Goal: Task Accomplishment & Management: Use online tool/utility

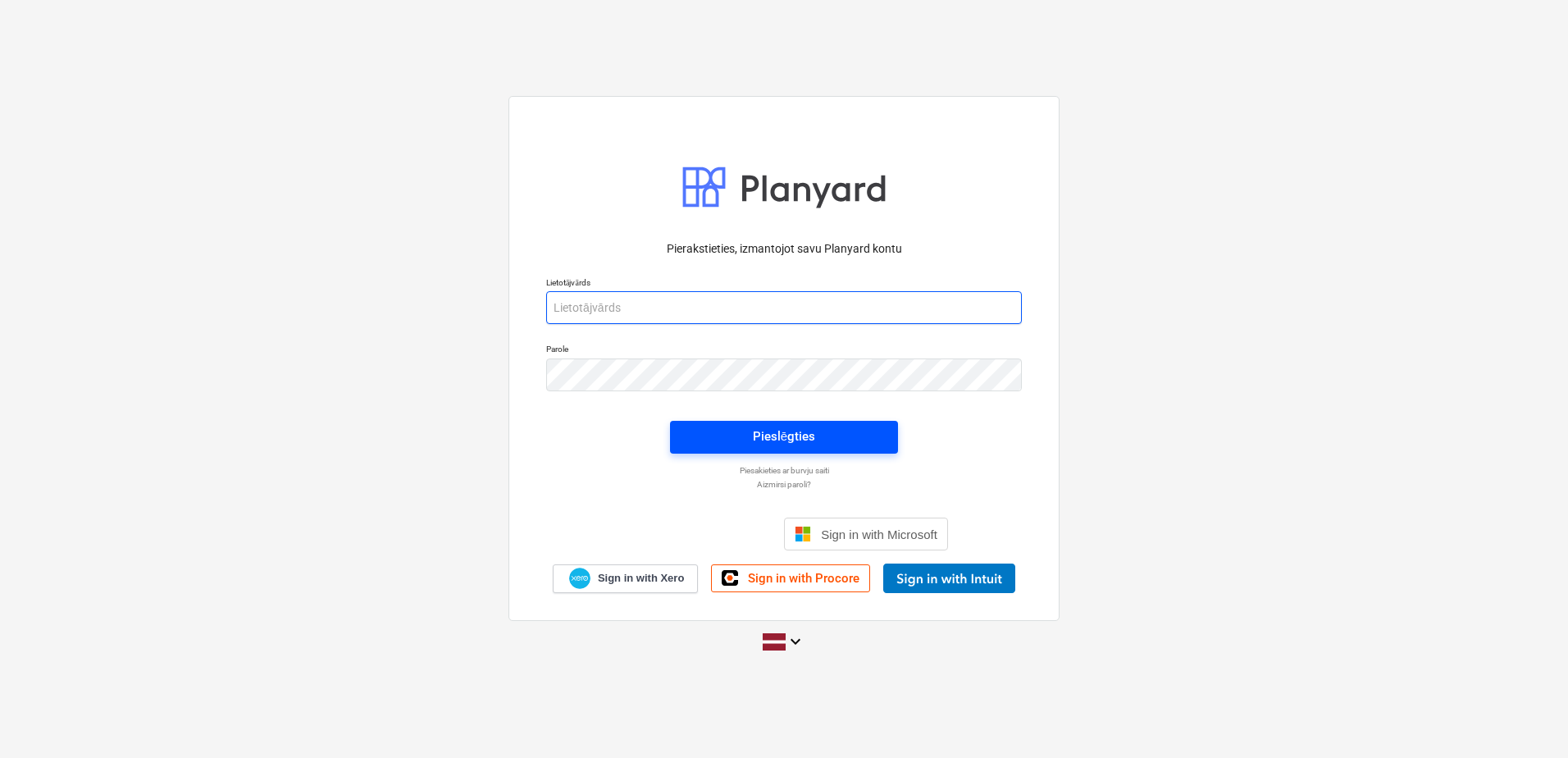
type input "[PERSON_NAME][EMAIL_ADDRESS][PERSON_NAME][DOMAIN_NAME]"
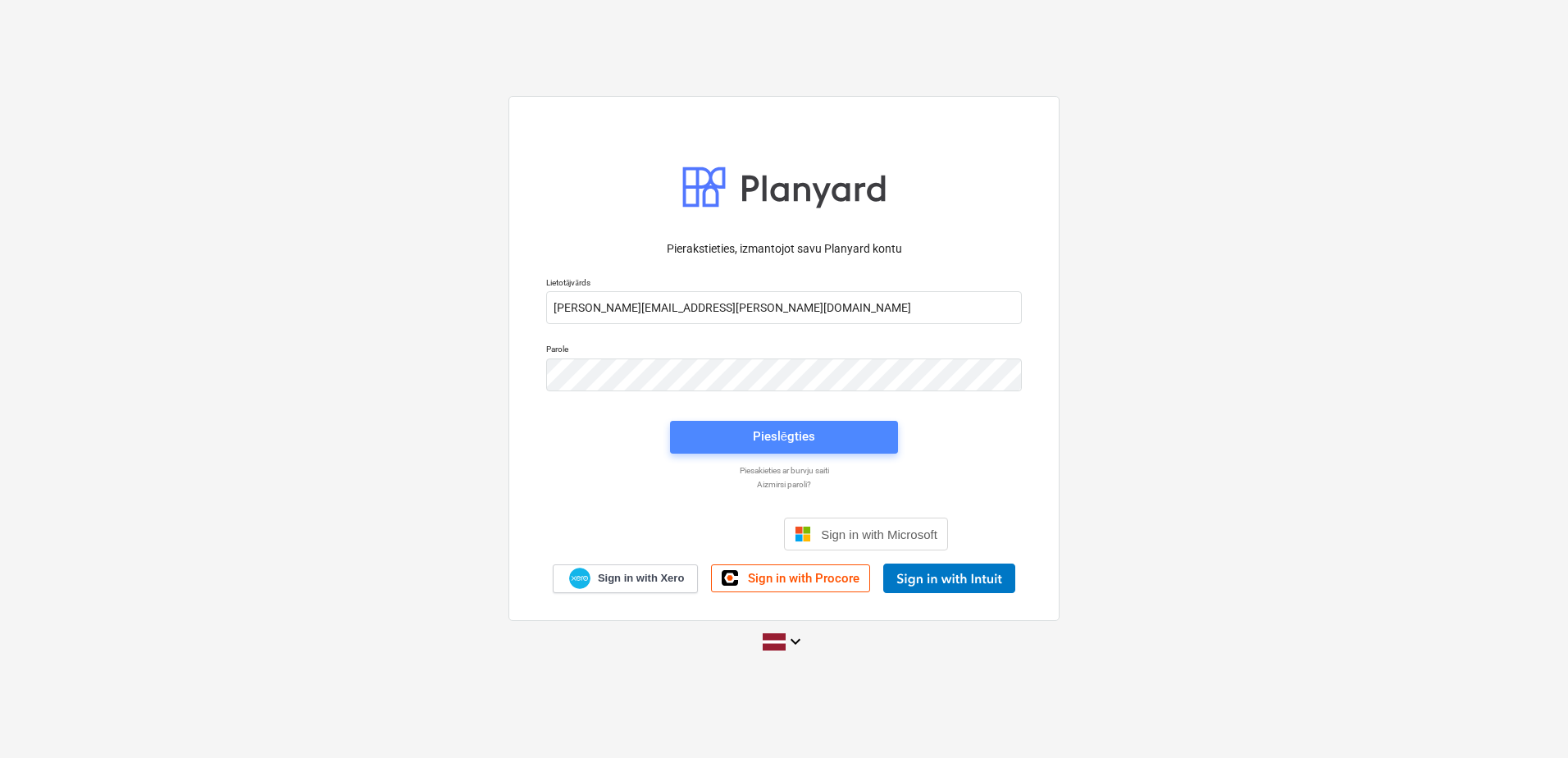
click at [808, 441] on div "Pieslēgties" at bounding box center [784, 436] width 62 height 21
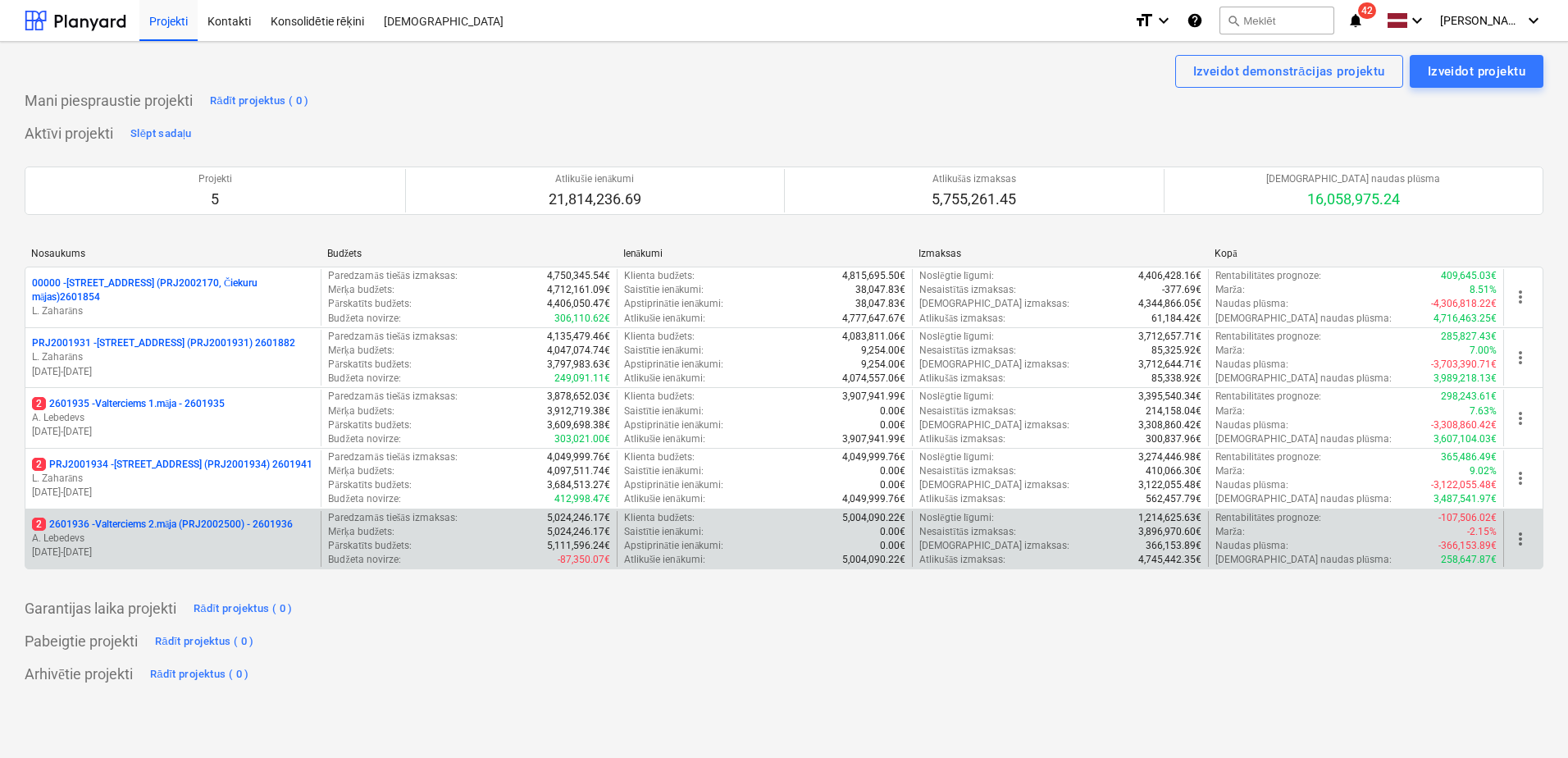
click at [177, 520] on p "2 2601936 - Valterciems 2.māja (PRJ2002500) - 2601936" at bounding box center [162, 524] width 261 height 14
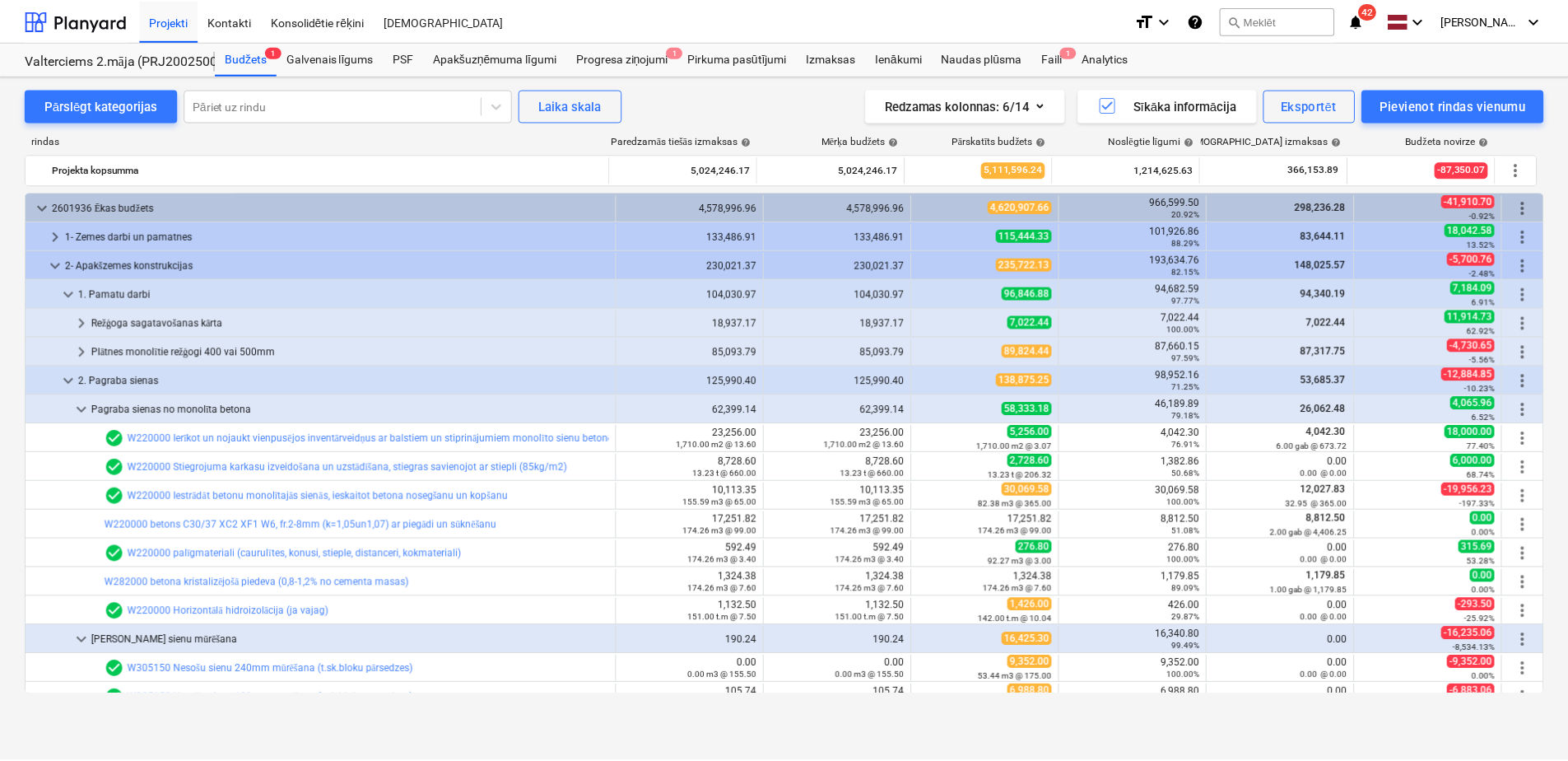
scroll to position [576, 0]
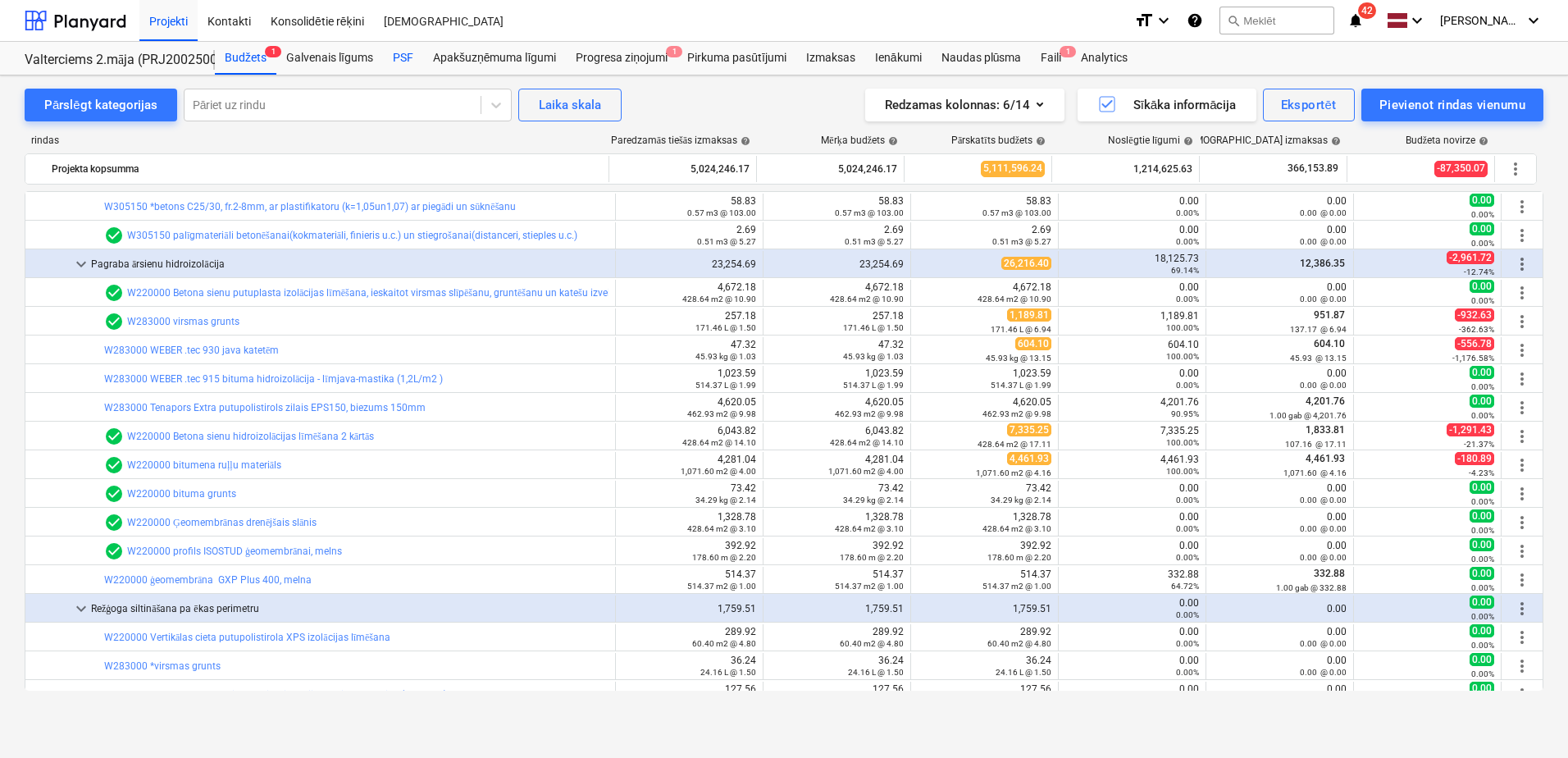
click at [416, 52] on div "PSF" at bounding box center [404, 58] width 40 height 33
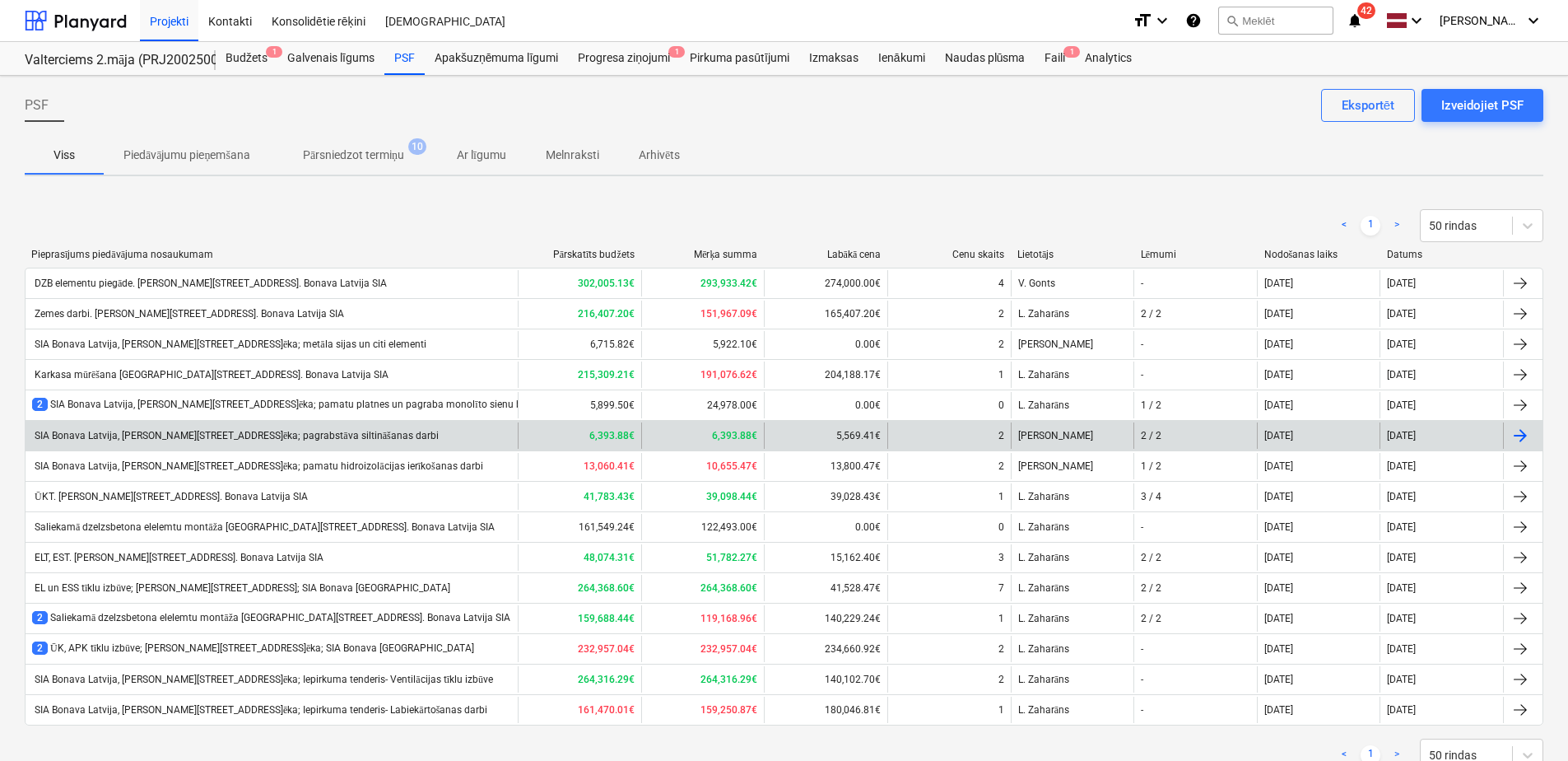
click at [370, 432] on div "SIA Bonava Latvija, [PERSON_NAME][STREET_ADDRESS]ēka; pagrabstāva siltināšanas …" at bounding box center [235, 436] width 407 height 13
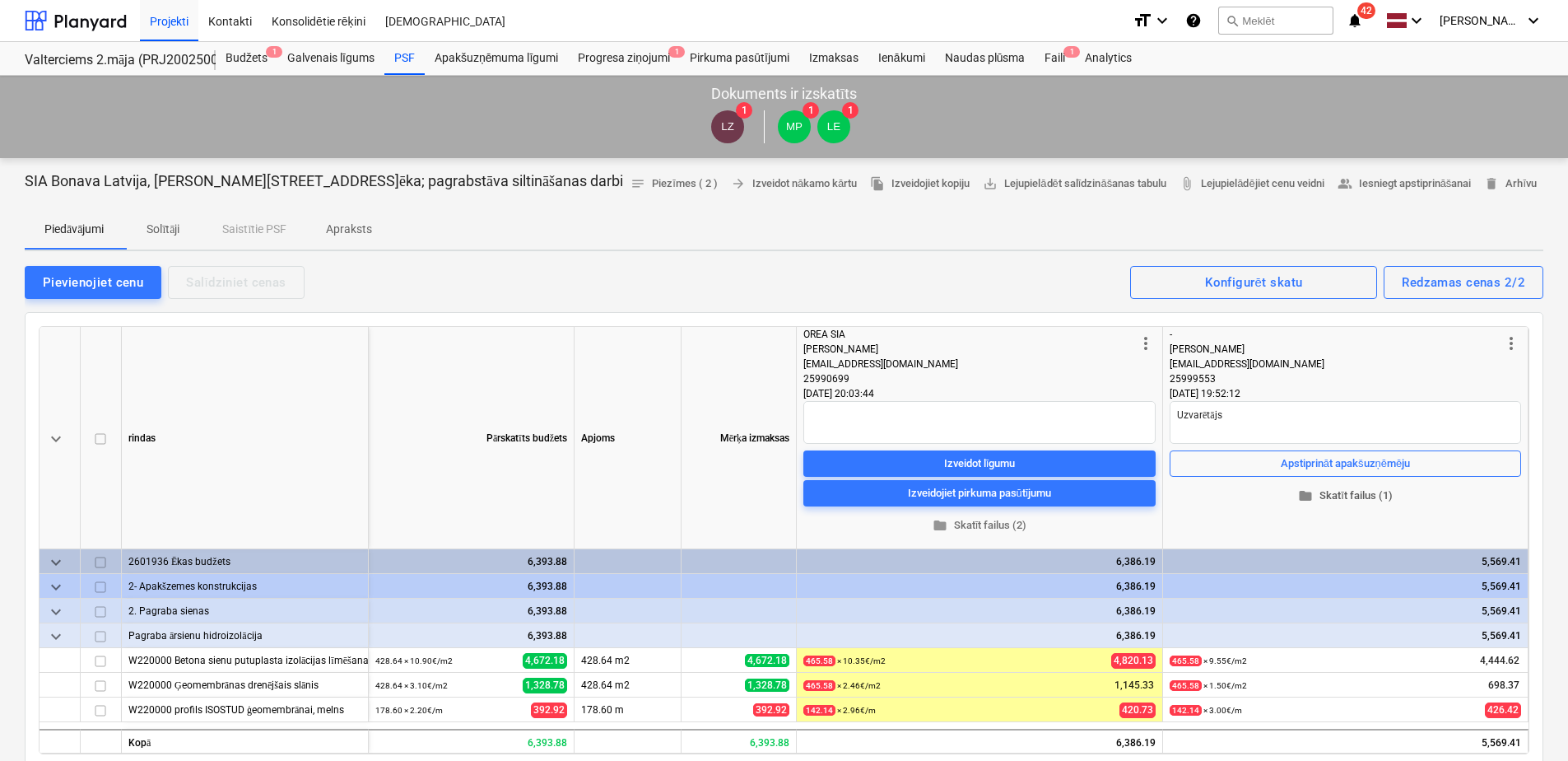
click at [1348, 498] on span "folder Skatīt failus (1)" at bounding box center [1346, 496] width 339 height 19
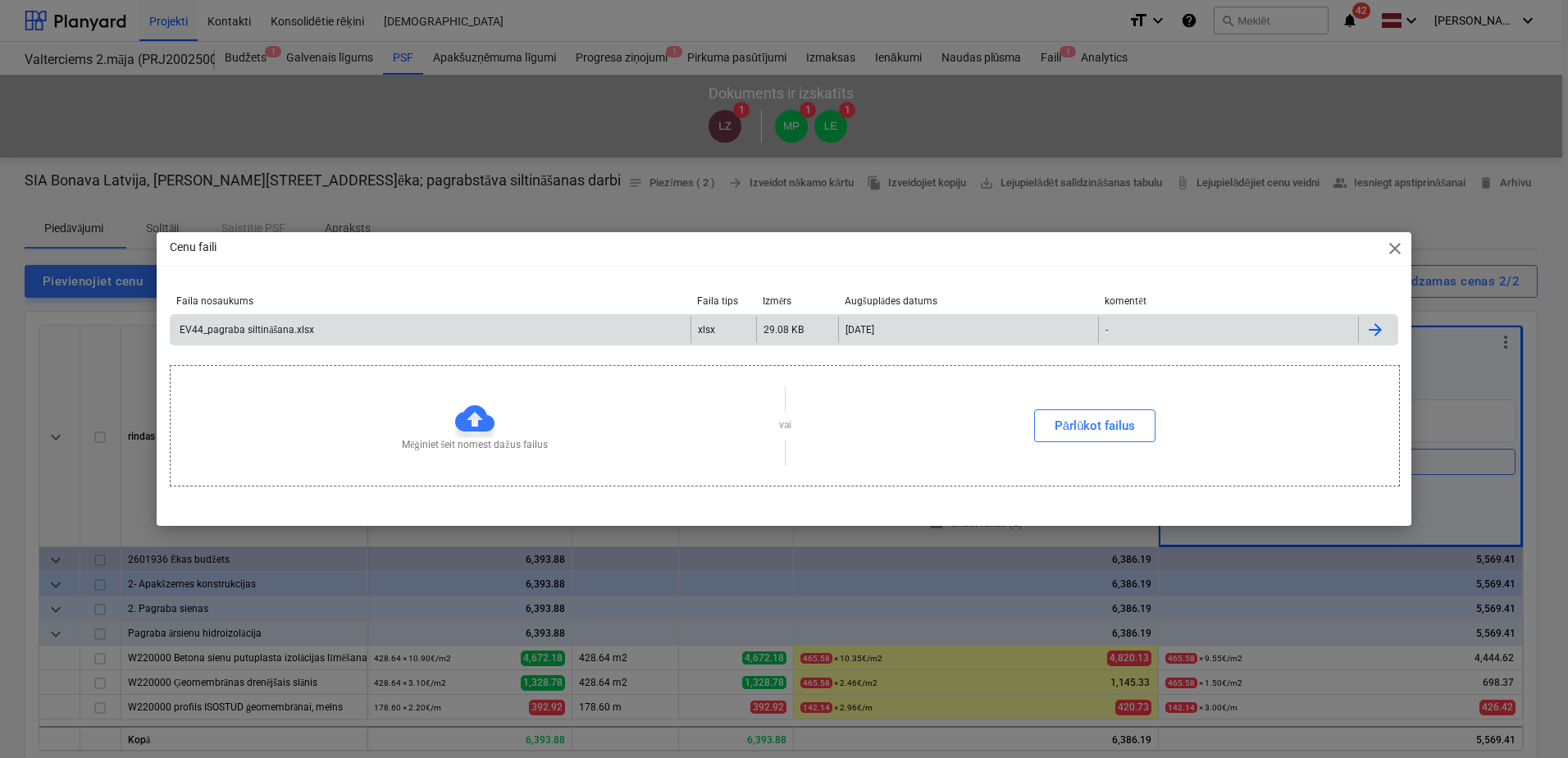
click at [617, 330] on div "EV44_pagraba siltināšana.xlsx" at bounding box center [430, 329] width 520 height 26
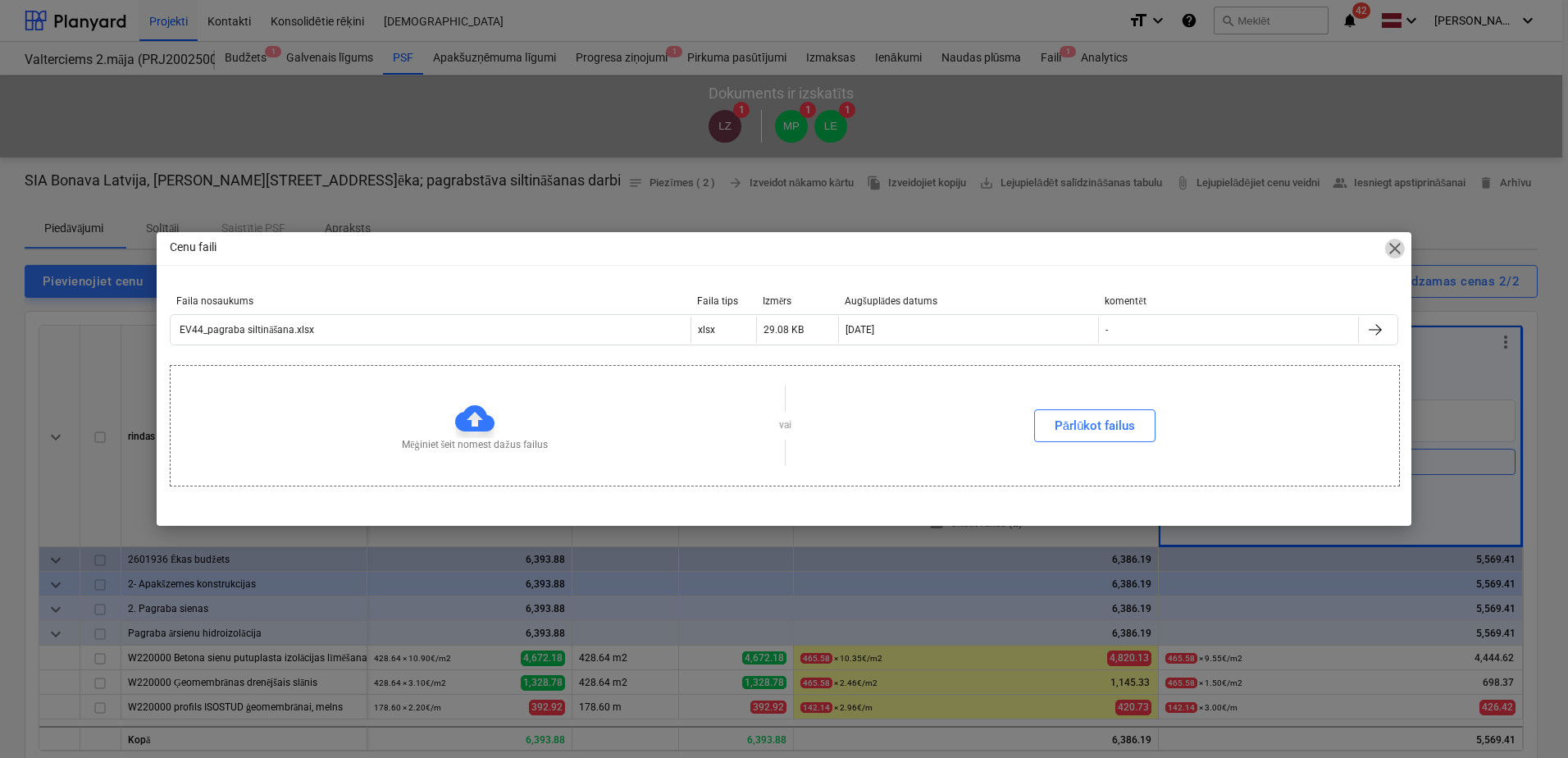
click at [1395, 253] on span "close" at bounding box center [1395, 248] width 20 height 20
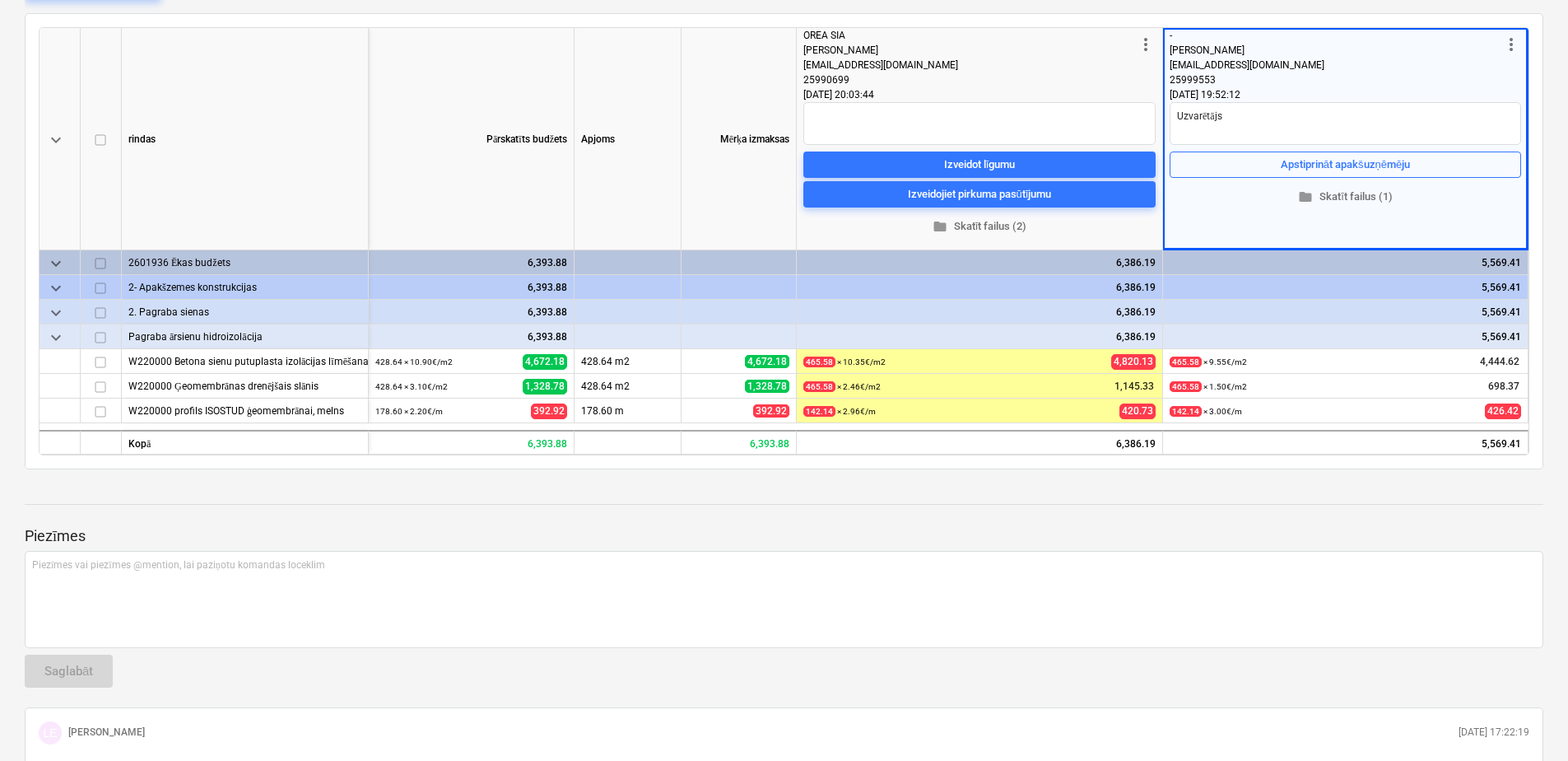
scroll to position [329, 0]
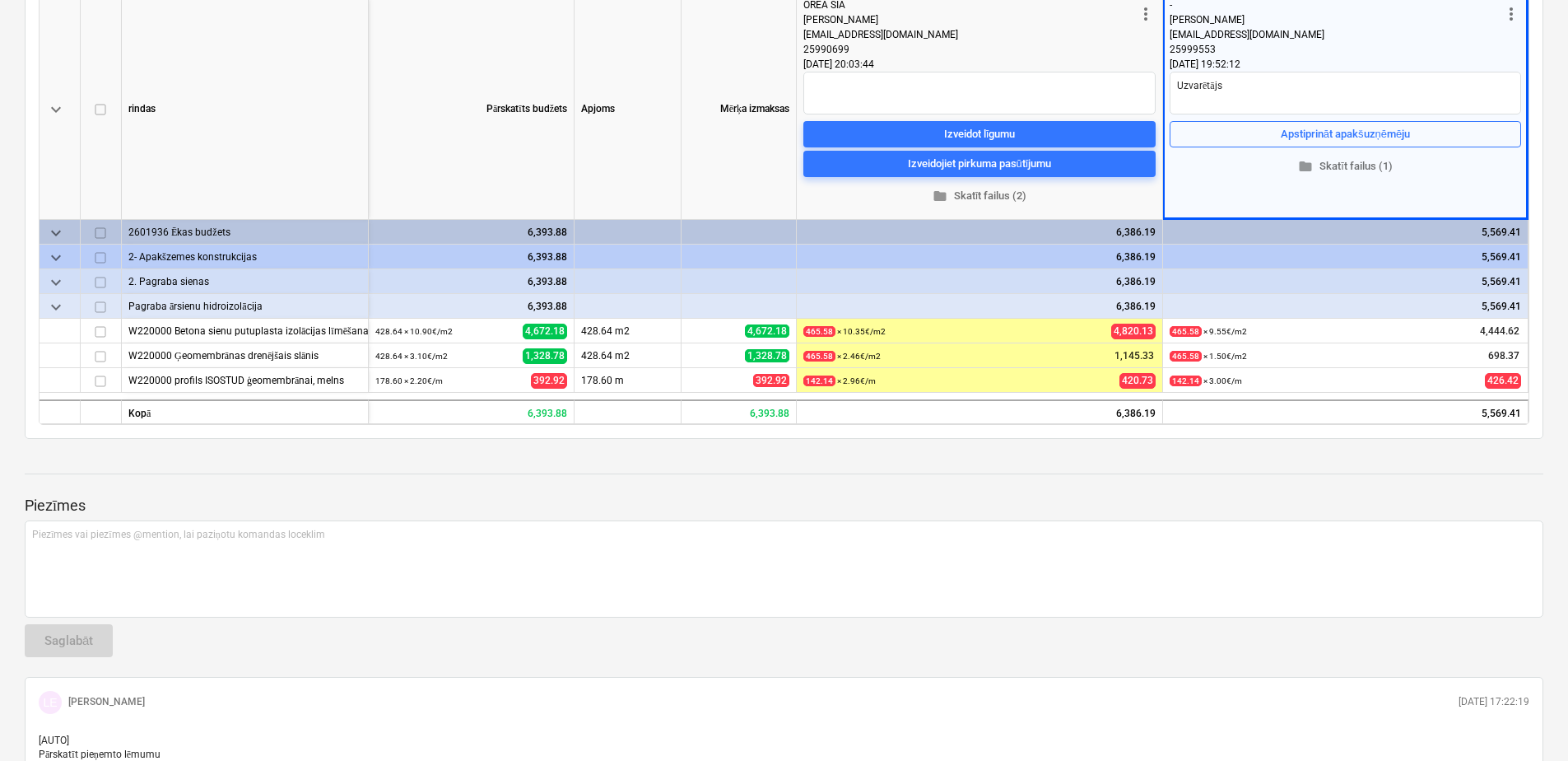
type textarea "x"
